Goal: Transaction & Acquisition: Purchase product/service

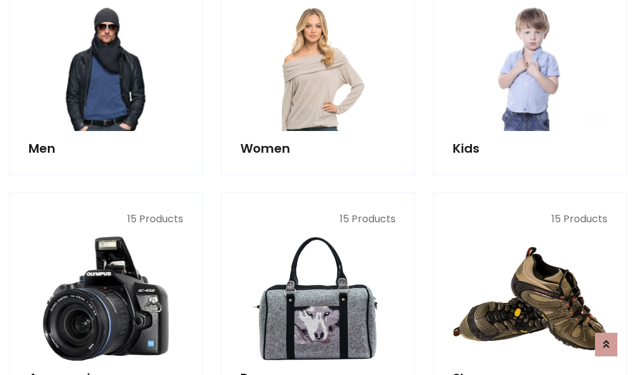
scroll to position [901, 0]
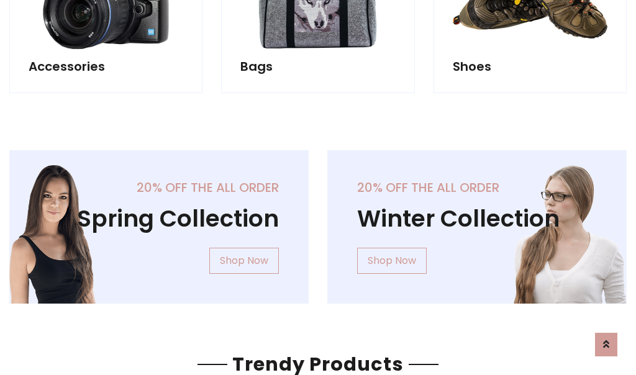
click at [318, 222] on div "20% off the all order Winter Collection Shop Now" at bounding box center [477, 236] width 318 height 173
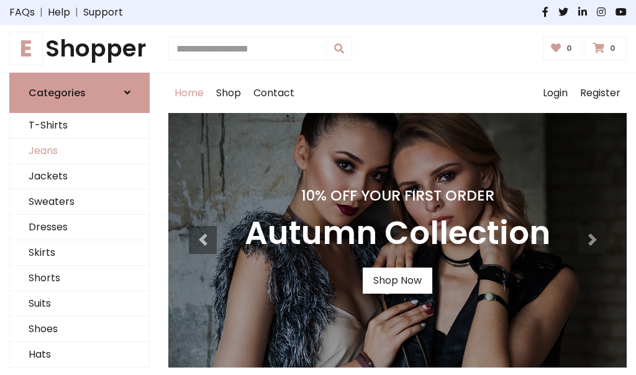
click at [79, 151] on link "Jeans" at bounding box center [79, 150] width 139 height 25
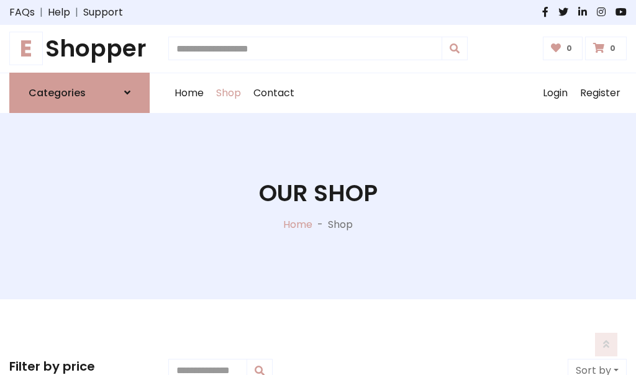
scroll to position [392, 0]
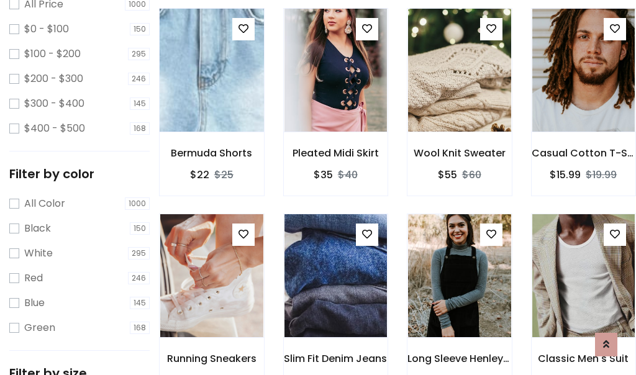
click at [211, 97] on img at bounding box center [212, 70] width 124 height 298
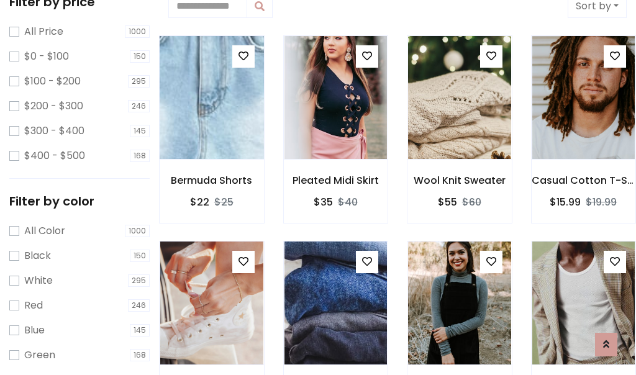
scroll to position [27, 0]
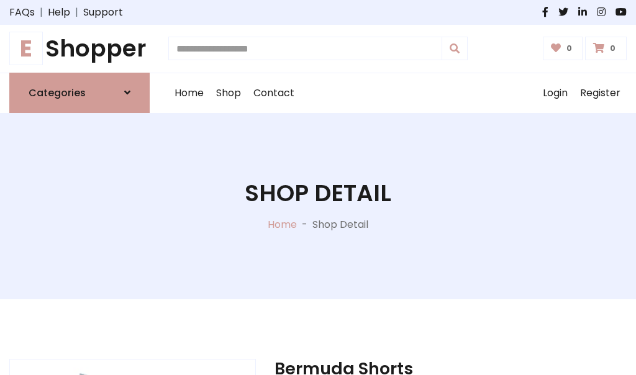
scroll to position [134, 0]
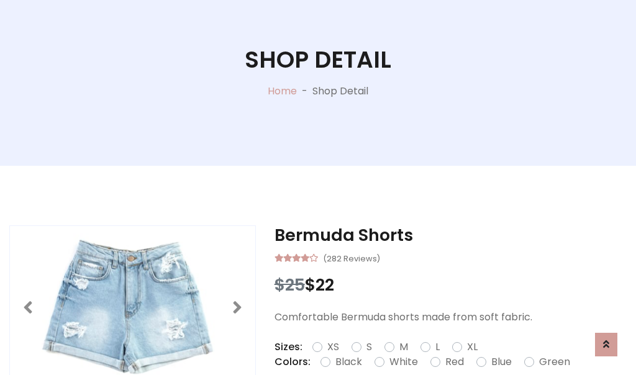
click at [453, 362] on label "Red" at bounding box center [454, 362] width 19 height 15
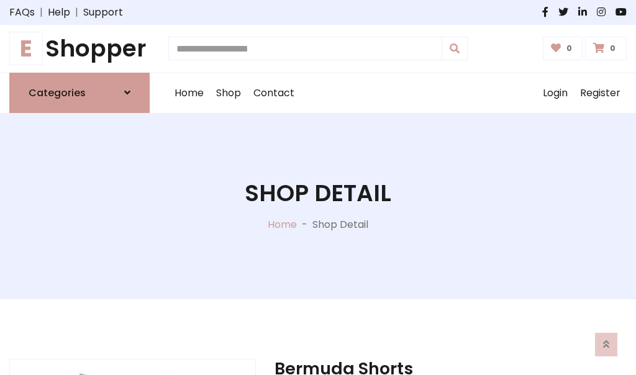
scroll to position [134, 0]
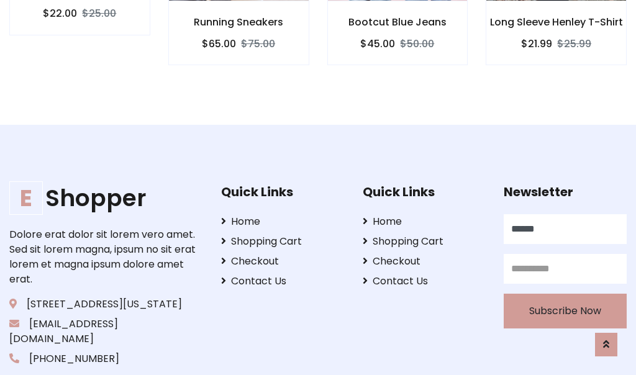
scroll to position [1248, 0]
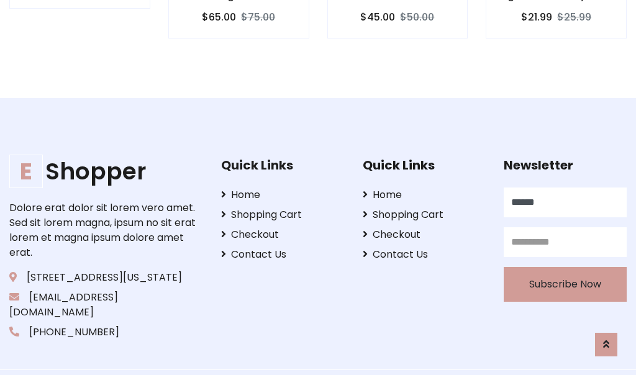
type input "******"
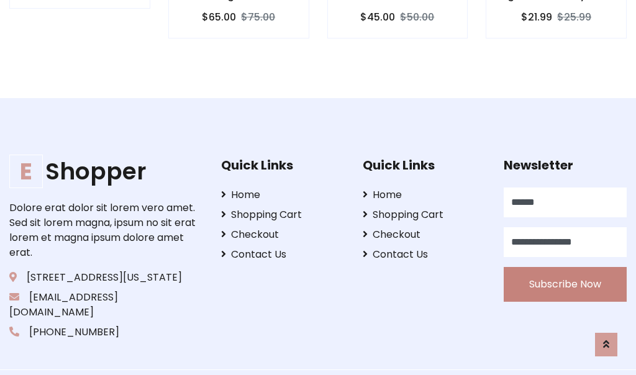
type input "**********"
click at [565, 269] on button "Subscribe Now" at bounding box center [565, 284] width 123 height 35
